Goal: Task Accomplishment & Management: Use online tool/utility

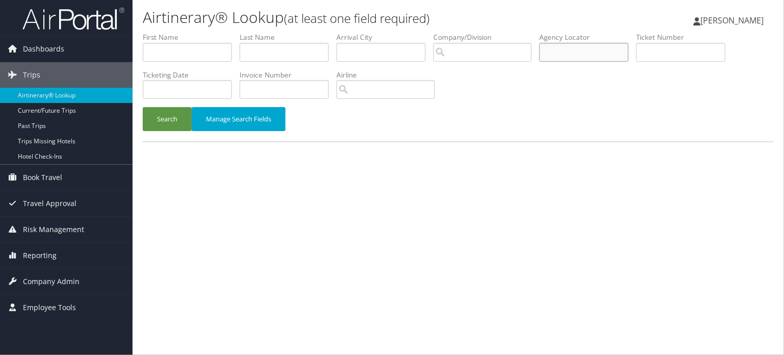
click at [567, 52] on input "text" at bounding box center [583, 52] width 89 height 19
paste input "DLZ4GH"
type input "DLZ4GH"
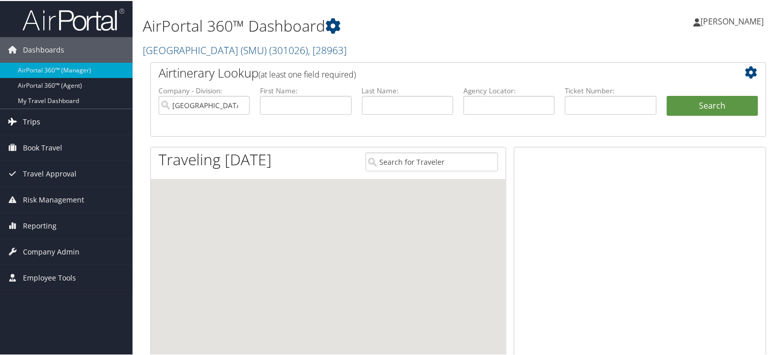
click at [23, 116] on span "Trips" at bounding box center [31, 120] width 17 height 25
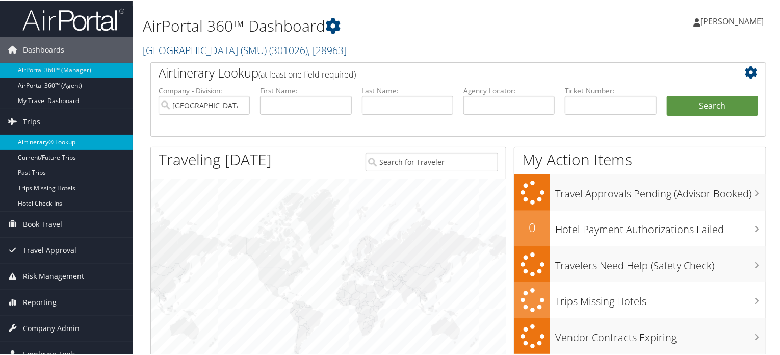
click at [35, 141] on link "Airtinerary® Lookup" at bounding box center [66, 141] width 132 height 15
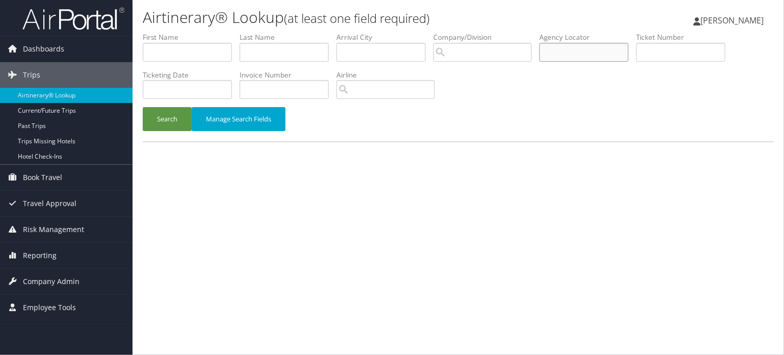
click at [579, 54] on input "text" at bounding box center [583, 52] width 89 height 19
paste input "DLZ4GH"
type input "DLZ4GH"
click at [169, 112] on button "Search" at bounding box center [167, 119] width 49 height 24
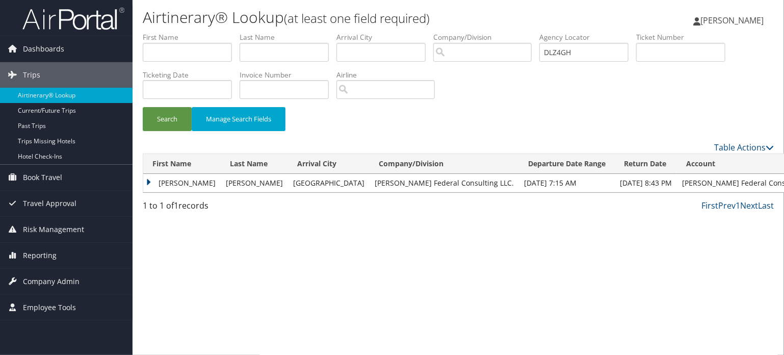
click at [151, 185] on td "DAVID PAUL" at bounding box center [181, 183] width 77 height 18
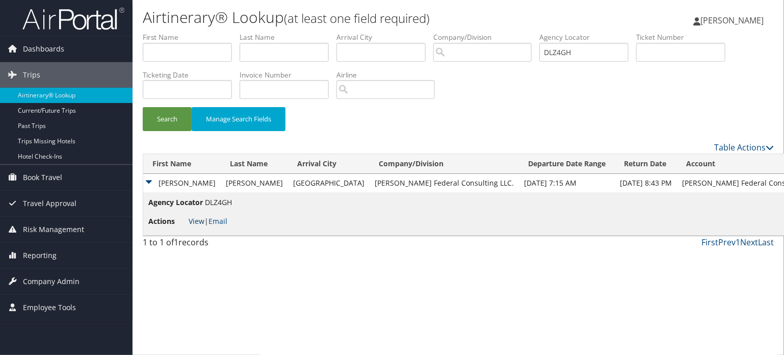
click at [199, 217] on link "View" at bounding box center [197, 221] width 16 height 10
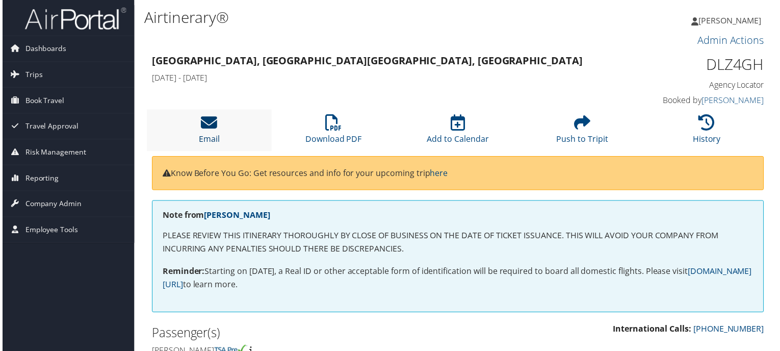
click at [209, 131] on icon at bounding box center [208, 123] width 16 height 16
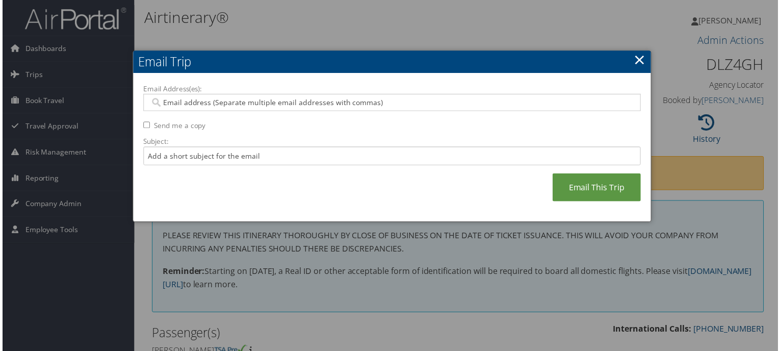
click at [284, 104] on input "Email Address(es):" at bounding box center [391, 103] width 487 height 10
paste input "Jessica.tate@MARTINFED.COM"
type input "Jessica.tate@MARTINFED.COM"
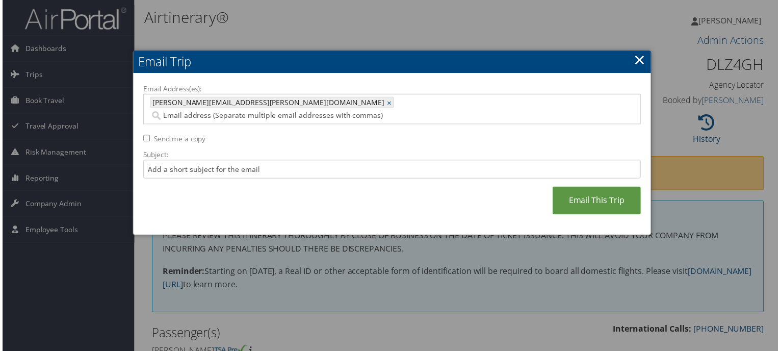
paste input "D.MATHIS@MARTINFED.COM"
type input "D.MATHIS@MARTINFED.COM"
type input "Jessica.tate@MARTINFED.COM, D.MATHIS@MARTINFED.COM"
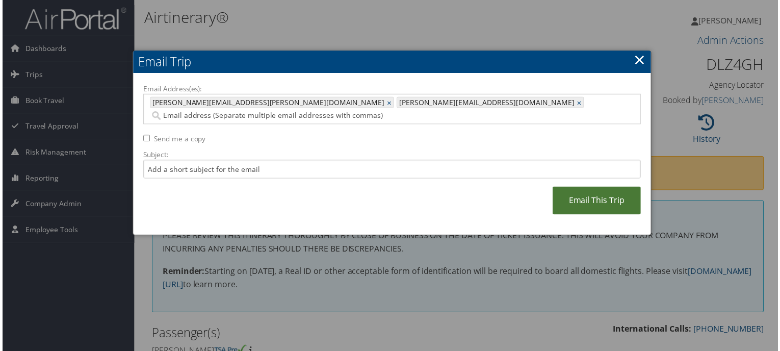
click at [601, 188] on link "Email This Trip" at bounding box center [597, 202] width 89 height 28
